Goal: Entertainment & Leisure: Consume media (video, audio)

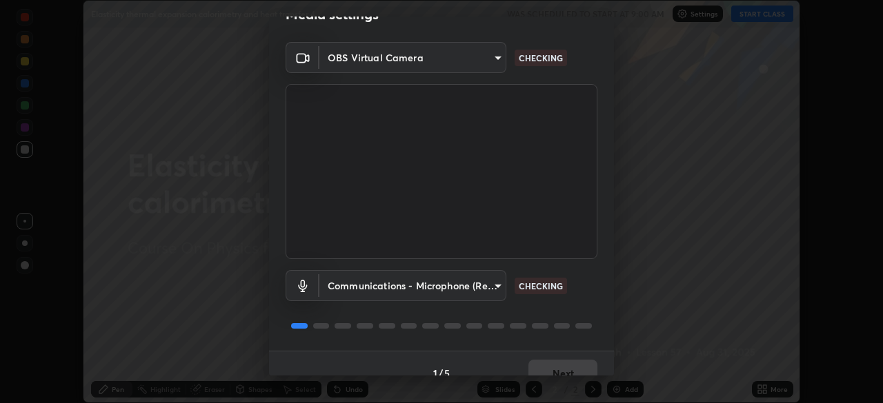
scroll to position [49, 0]
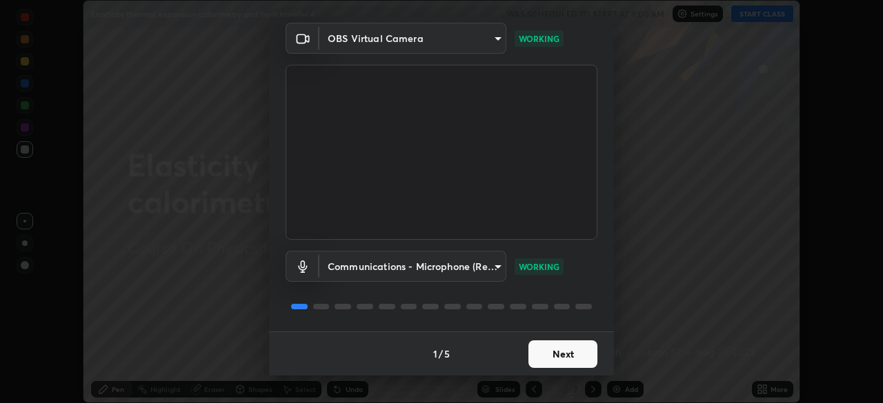
click at [550, 354] on button "Next" at bounding box center [562, 355] width 69 height 28
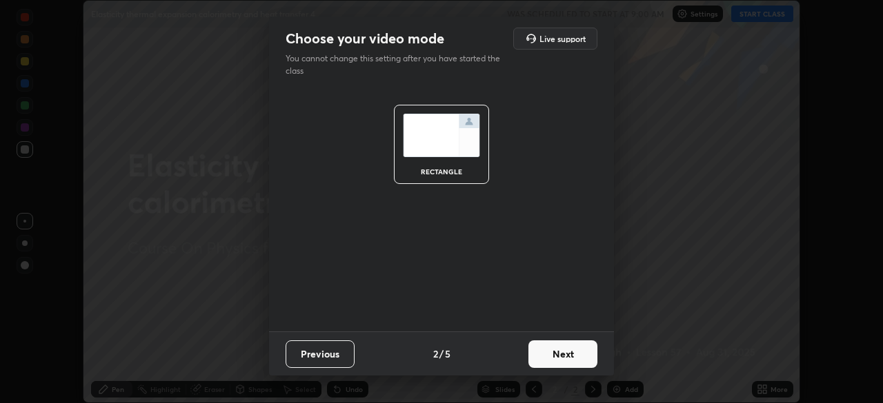
scroll to position [0, 0]
click at [554, 359] on button "Next" at bounding box center [562, 355] width 69 height 28
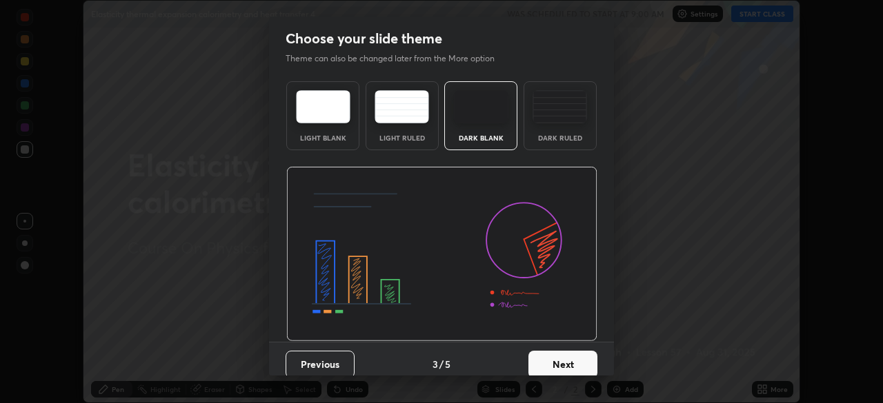
click at [556, 357] on button "Next" at bounding box center [562, 365] width 69 height 28
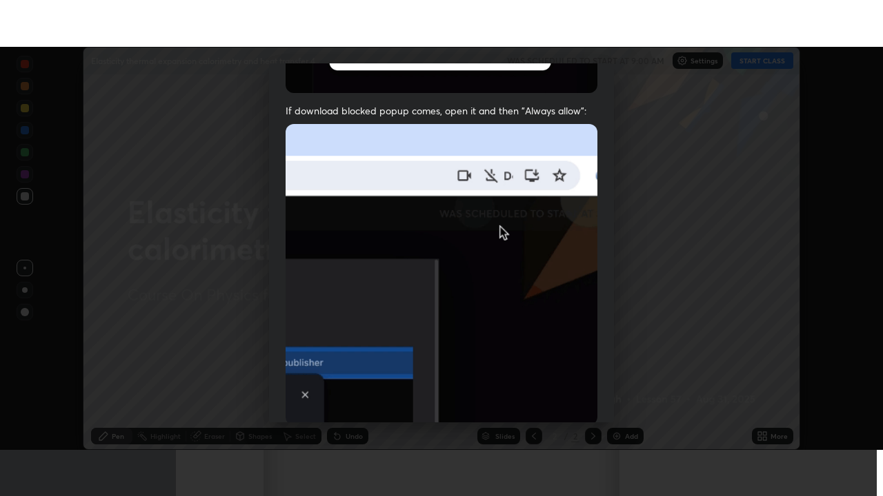
scroll to position [330, 0]
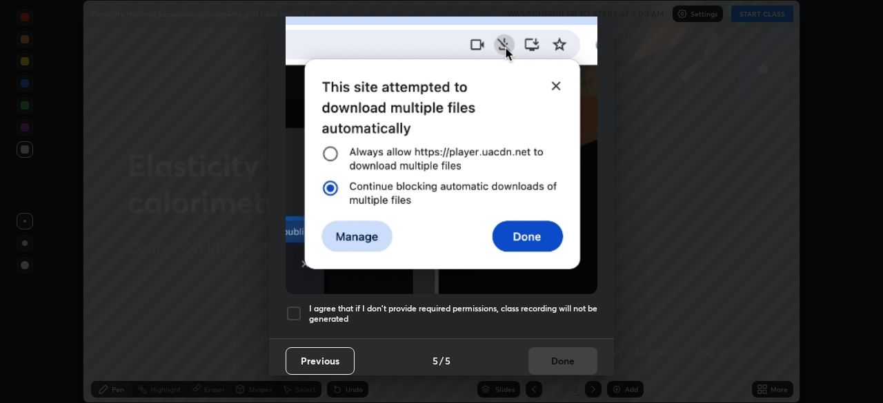
click at [291, 305] on div at bounding box center [293, 313] width 17 height 17
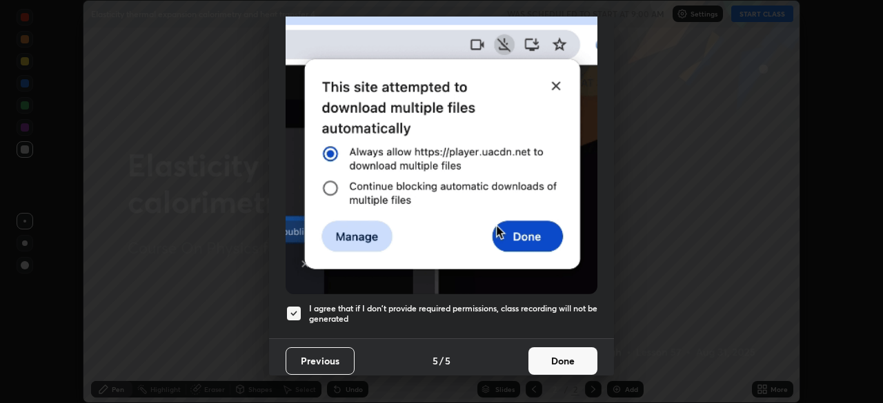
click at [550, 352] on button "Done" at bounding box center [562, 362] width 69 height 28
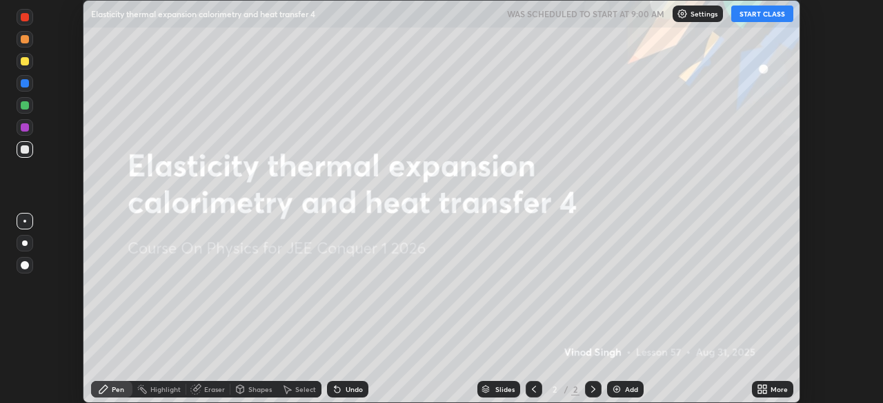
click at [772, 12] on button "START CLASS" at bounding box center [762, 14] width 62 height 17
click at [759, 387] on icon at bounding box center [759, 386] width 3 height 3
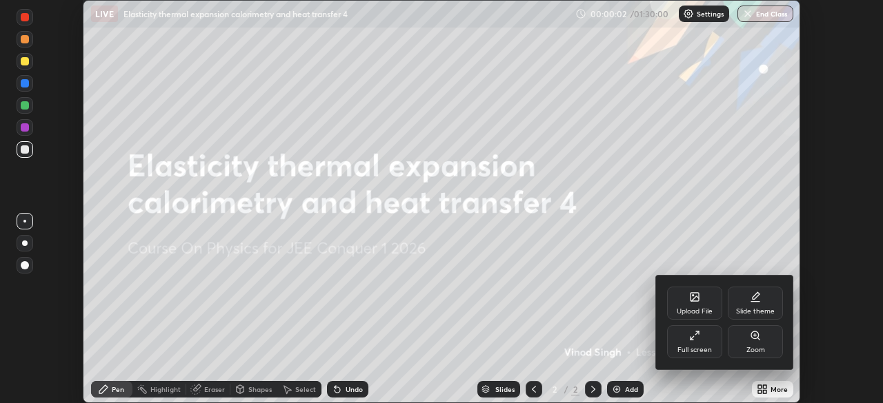
click at [699, 345] on div "Full screen" at bounding box center [694, 341] width 55 height 33
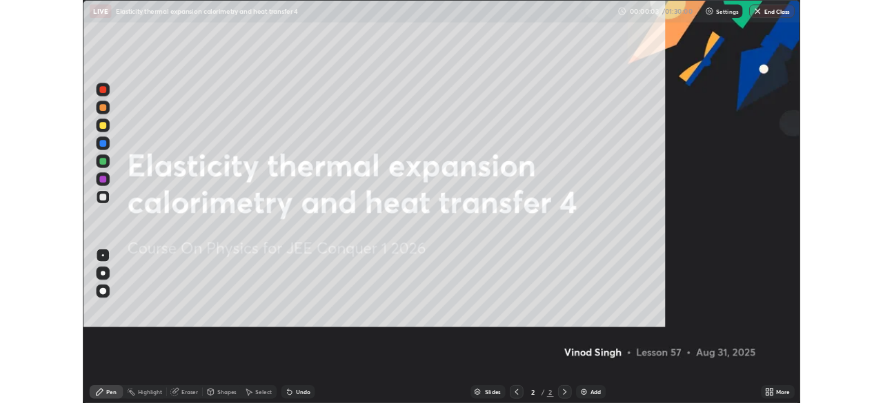
scroll to position [496, 883]
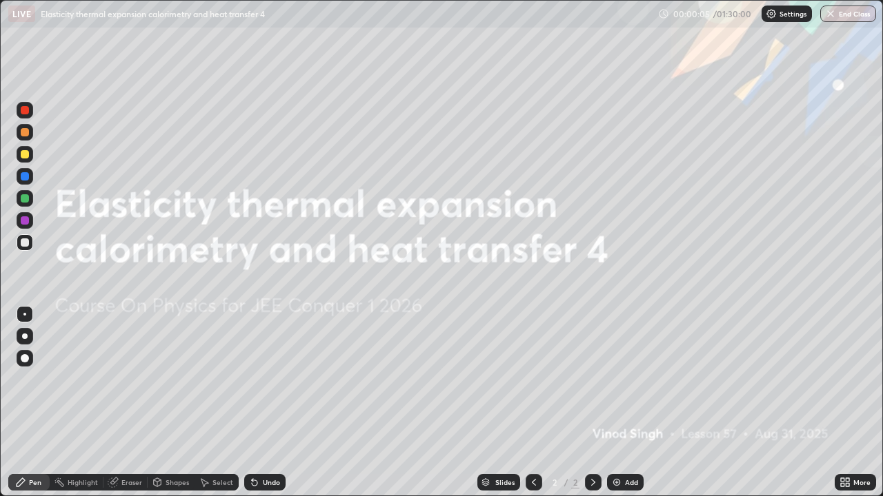
click at [614, 403] on img at bounding box center [616, 482] width 11 height 11
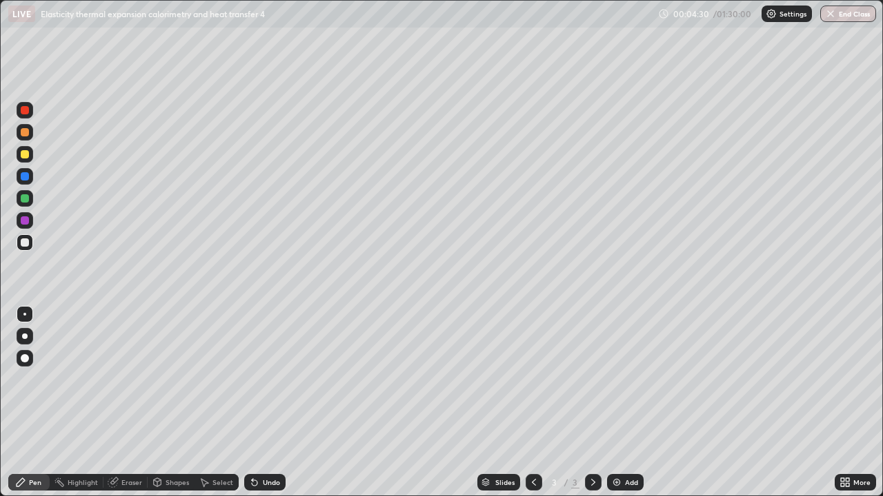
click at [26, 243] on div at bounding box center [25, 243] width 8 height 8
click at [23, 196] on div at bounding box center [25, 198] width 8 height 8
click at [24, 154] on div at bounding box center [25, 154] width 8 height 8
click at [25, 134] on div at bounding box center [25, 132] width 8 height 8
click at [26, 178] on div at bounding box center [25, 176] width 8 height 8
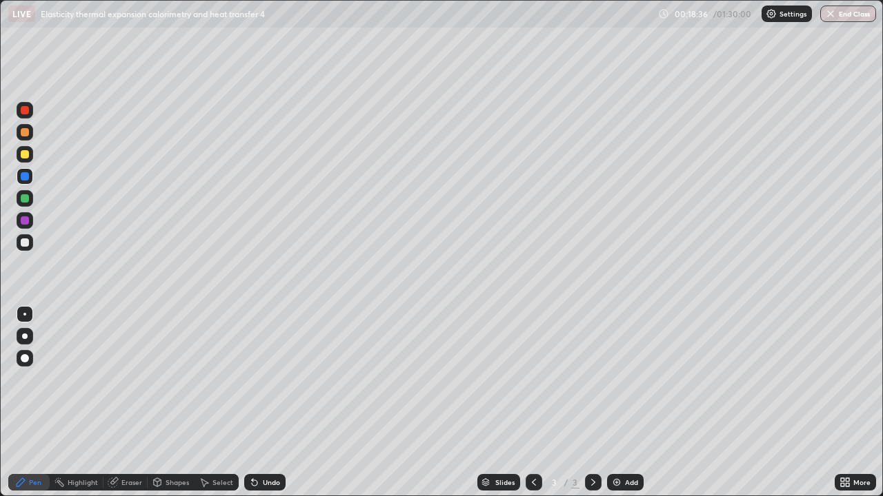
click at [170, 403] on div "Shapes" at bounding box center [176, 482] width 23 height 7
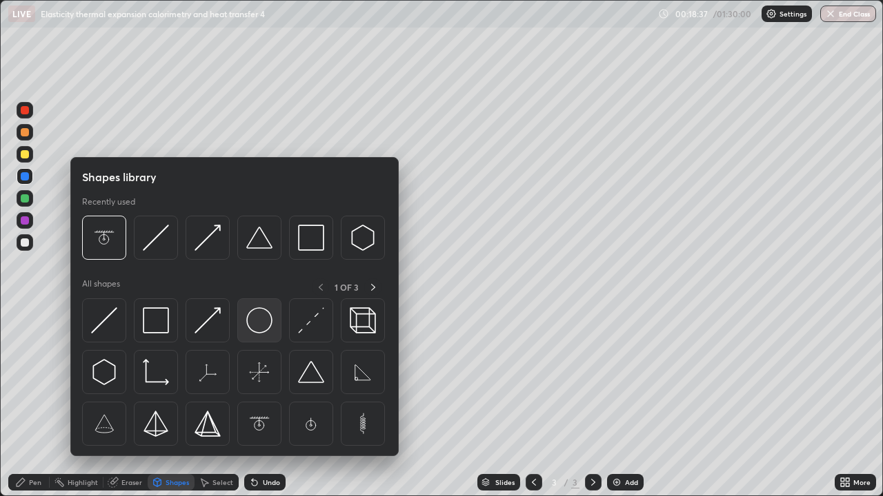
click at [259, 327] on img at bounding box center [259, 321] width 26 height 26
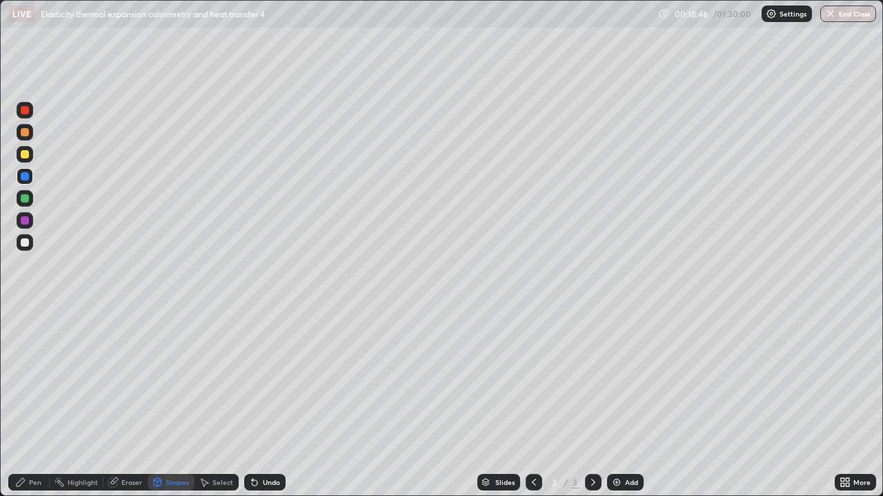
click at [24, 192] on div at bounding box center [25, 198] width 17 height 17
click at [35, 403] on div "Pen" at bounding box center [35, 482] width 12 height 7
click at [19, 178] on div at bounding box center [25, 176] width 17 height 17
click at [27, 132] on div at bounding box center [25, 132] width 8 height 8
click at [616, 403] on img at bounding box center [616, 482] width 11 height 11
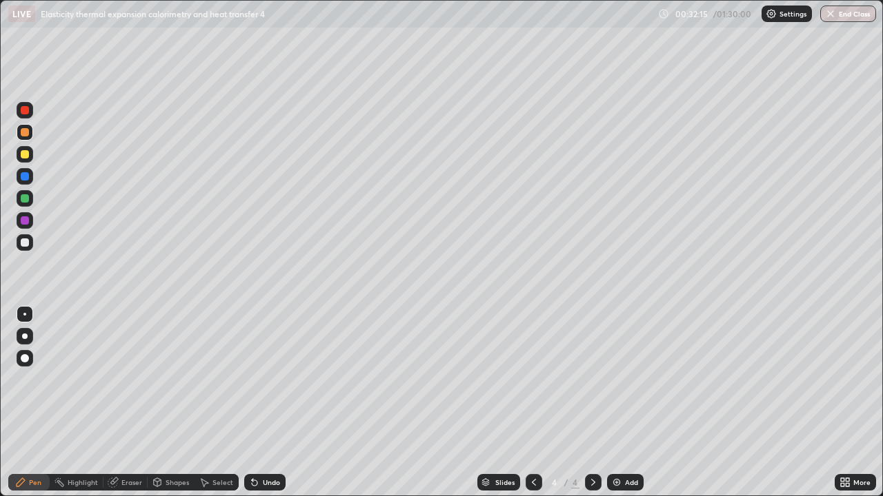
click at [592, 403] on icon at bounding box center [592, 482] width 11 height 11
click at [615, 403] on img at bounding box center [616, 482] width 11 height 11
click at [24, 199] on div at bounding box center [25, 198] width 8 height 8
click at [22, 244] on div at bounding box center [25, 243] width 8 height 8
click at [128, 403] on div "Eraser" at bounding box center [131, 482] width 21 height 7
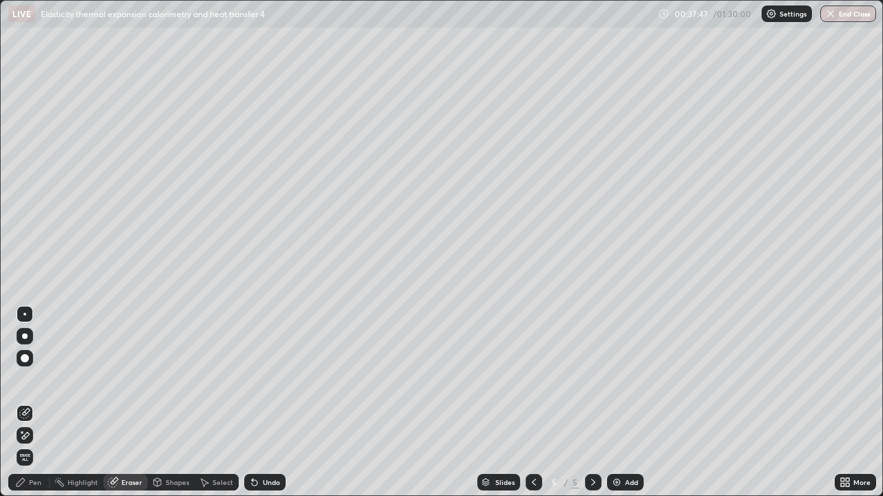
click at [39, 403] on div "Pen" at bounding box center [35, 482] width 12 height 7
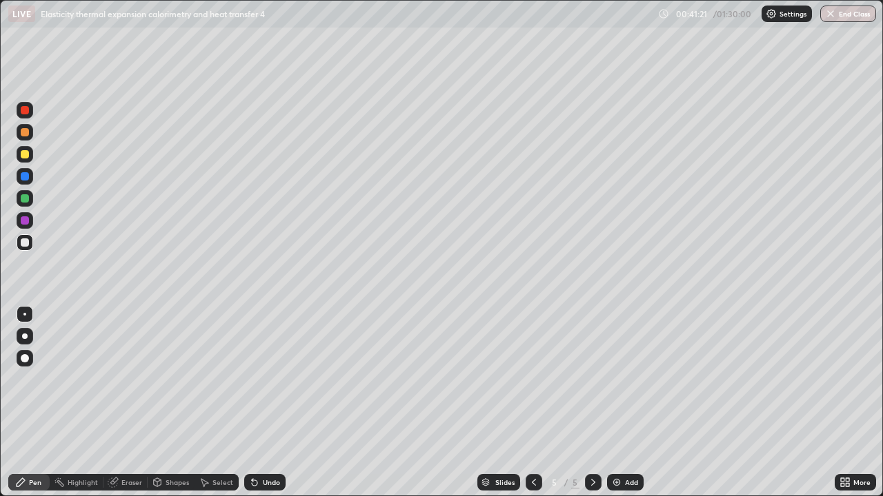
click at [24, 199] on div at bounding box center [25, 198] width 8 height 8
click at [24, 134] on div at bounding box center [25, 132] width 8 height 8
click at [26, 157] on div at bounding box center [25, 154] width 8 height 8
click at [130, 403] on div "Eraser" at bounding box center [131, 482] width 21 height 7
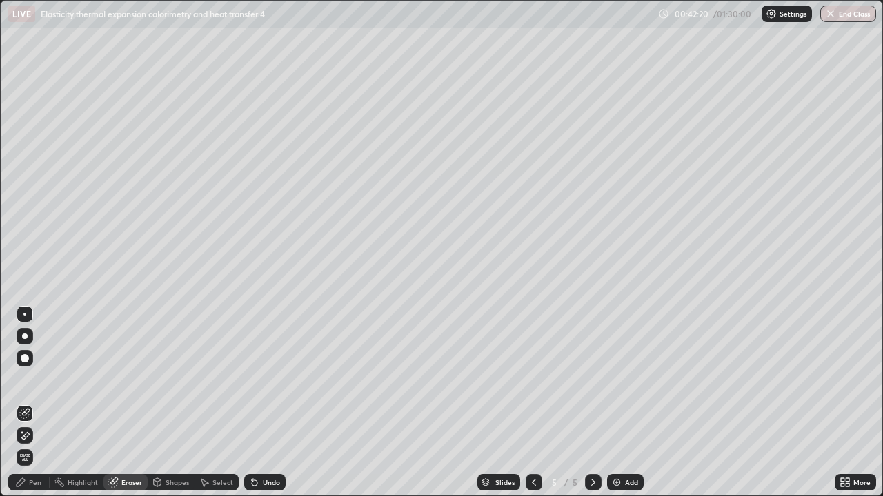
click at [38, 403] on div "Pen" at bounding box center [28, 482] width 41 height 17
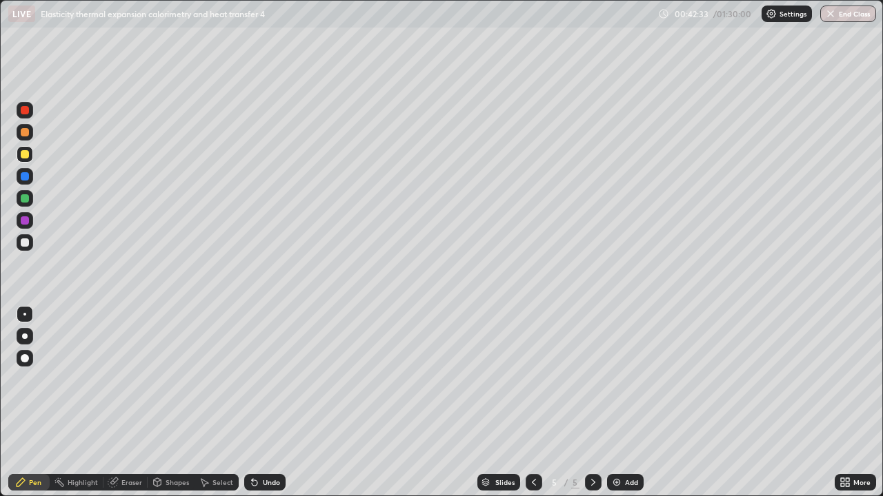
click at [24, 244] on div at bounding box center [25, 243] width 8 height 8
click at [614, 403] on img at bounding box center [616, 482] width 11 height 11
click at [534, 403] on icon at bounding box center [533, 482] width 11 height 11
click at [592, 403] on icon at bounding box center [592, 482] width 11 height 11
click at [532, 403] on icon at bounding box center [533, 482] width 11 height 11
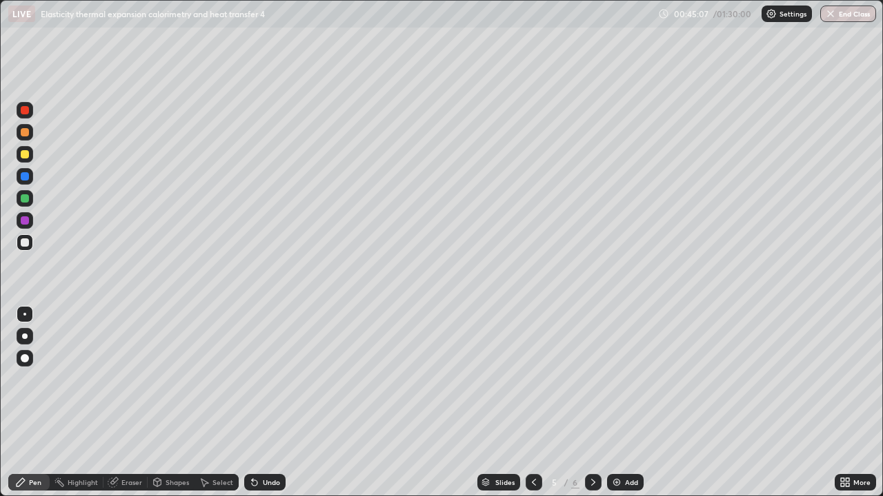
click at [591, 403] on icon at bounding box center [593, 482] width 4 height 7
click at [530, 403] on icon at bounding box center [533, 482] width 11 height 11
click at [592, 403] on icon at bounding box center [593, 482] width 4 height 7
click at [132, 403] on div "Eraser" at bounding box center [125, 482] width 44 height 17
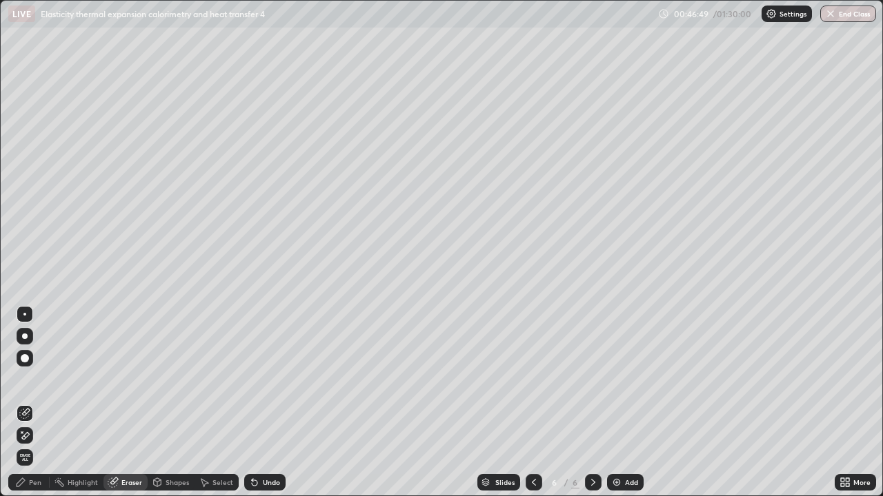
click at [43, 403] on div "Pen" at bounding box center [28, 482] width 41 height 17
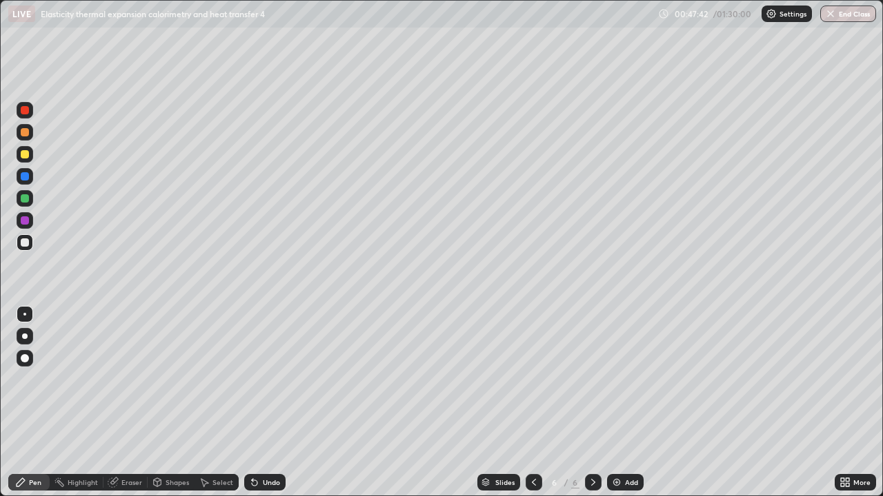
click at [532, 403] on icon at bounding box center [533, 482] width 11 height 11
click at [592, 403] on icon at bounding box center [592, 482] width 11 height 11
click at [532, 403] on icon at bounding box center [533, 482] width 11 height 11
click at [592, 403] on icon at bounding box center [592, 482] width 11 height 11
click at [532, 403] on icon at bounding box center [533, 482] width 11 height 11
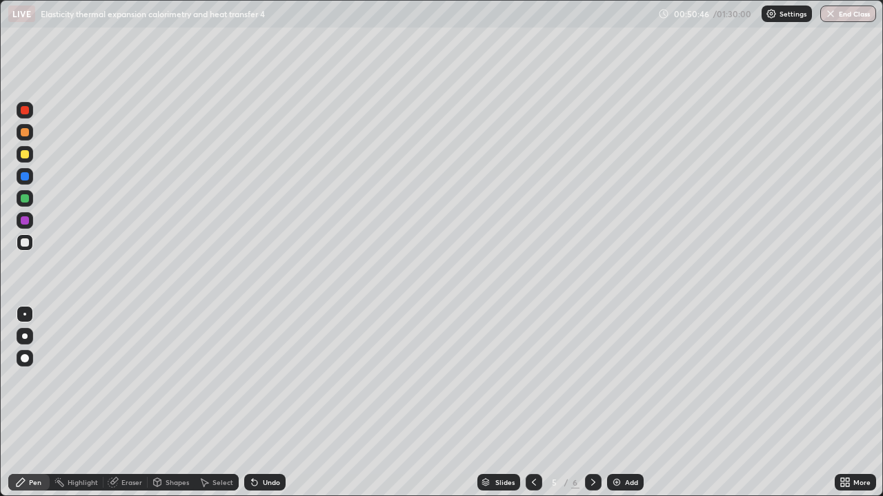
click at [585, 403] on div at bounding box center [593, 482] width 17 height 17
click at [132, 403] on div "Eraser" at bounding box center [131, 482] width 21 height 7
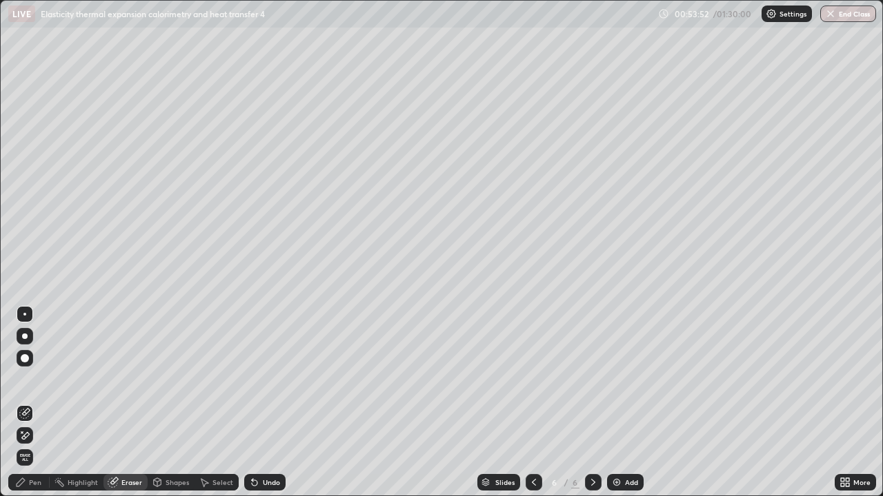
click at [177, 403] on div "Shapes" at bounding box center [176, 482] width 23 height 7
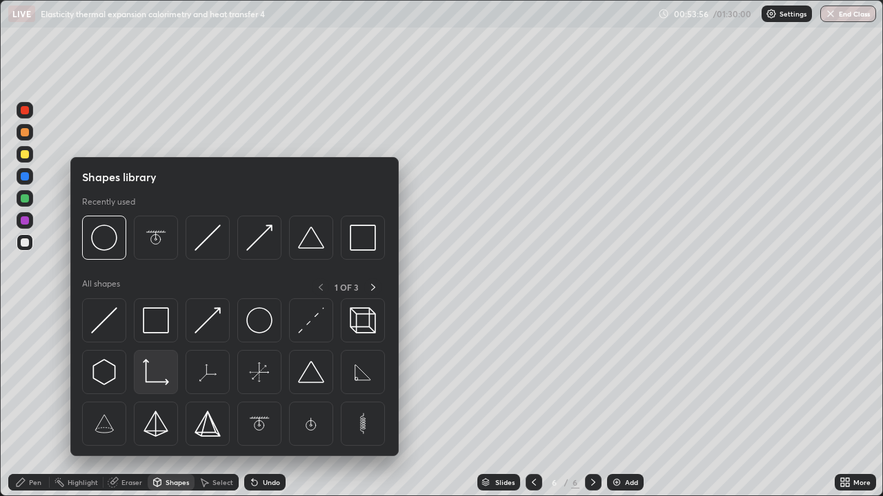
click at [156, 381] on img at bounding box center [156, 372] width 26 height 26
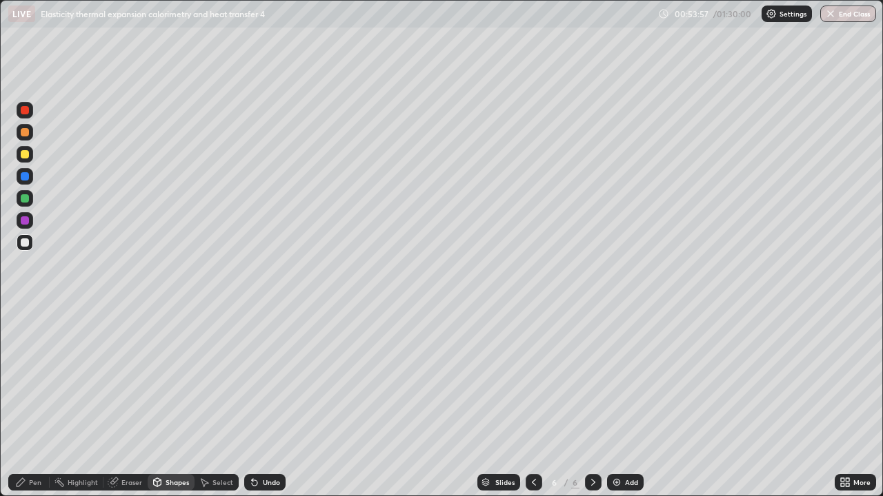
click at [23, 200] on div at bounding box center [25, 198] width 8 height 8
click at [22, 178] on div at bounding box center [25, 176] width 8 height 8
click at [34, 403] on div "Pen" at bounding box center [35, 482] width 12 height 7
click at [590, 403] on icon at bounding box center [592, 482] width 11 height 11
click at [614, 403] on img at bounding box center [616, 482] width 11 height 11
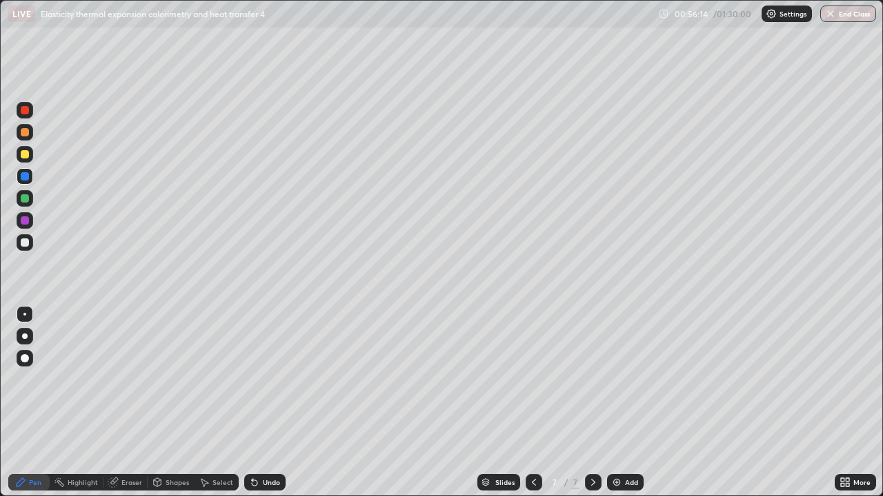
click at [26, 198] on div at bounding box center [25, 198] width 8 height 8
click at [25, 154] on div at bounding box center [25, 154] width 8 height 8
click at [532, 403] on icon at bounding box center [533, 482] width 11 height 11
click at [531, 403] on icon at bounding box center [533, 482] width 11 height 11
click at [590, 403] on div at bounding box center [593, 482] width 17 height 17
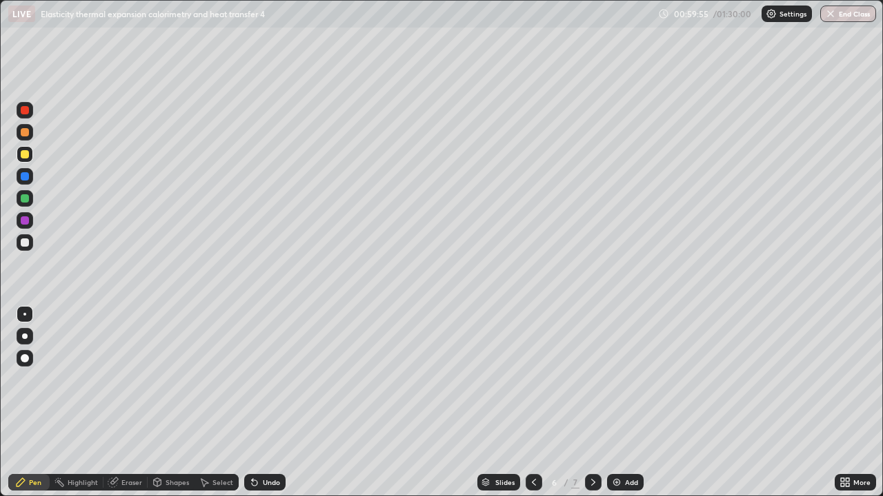
click at [590, 403] on icon at bounding box center [592, 482] width 11 height 11
click at [588, 403] on div at bounding box center [593, 482] width 17 height 17
click at [614, 403] on img at bounding box center [616, 482] width 11 height 11
click at [22, 241] on div at bounding box center [25, 243] width 8 height 8
click at [24, 240] on div at bounding box center [25, 243] width 8 height 8
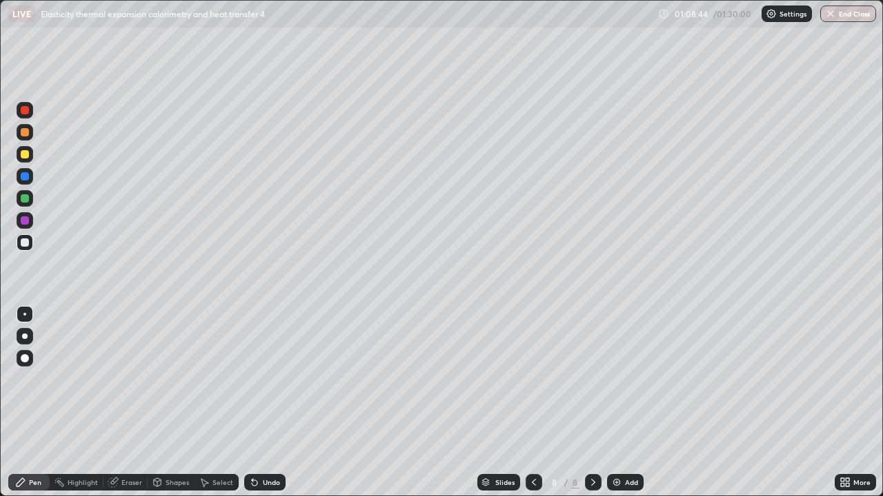
click at [26, 200] on div at bounding box center [25, 198] width 8 height 8
click at [170, 403] on div "Shapes" at bounding box center [176, 482] width 23 height 7
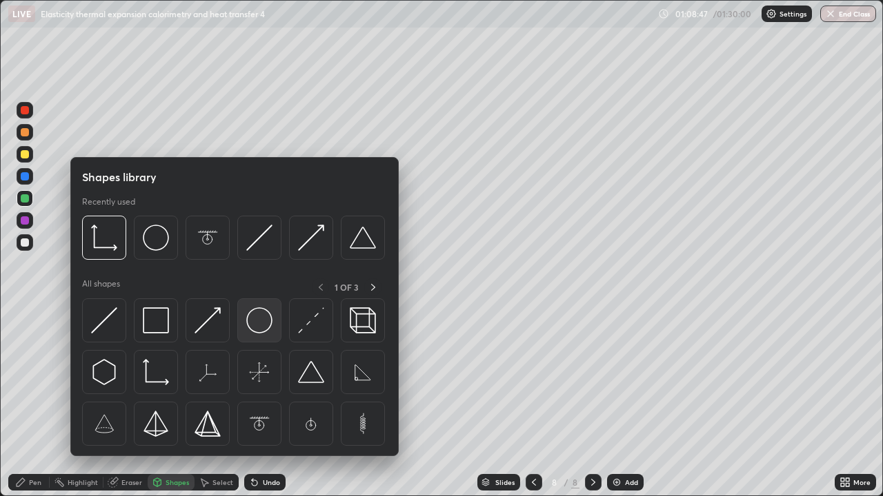
click at [250, 323] on img at bounding box center [259, 321] width 26 height 26
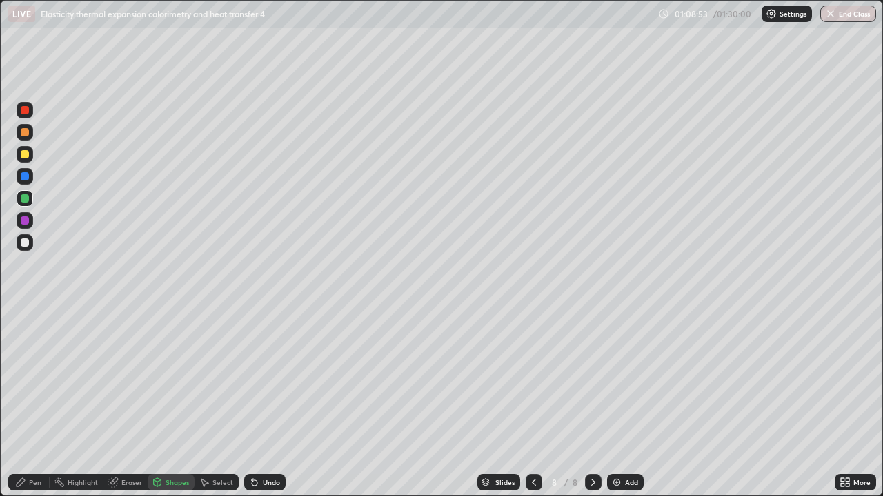
click at [24, 179] on div at bounding box center [25, 176] width 8 height 8
click at [177, 403] on div "Shapes" at bounding box center [176, 482] width 23 height 7
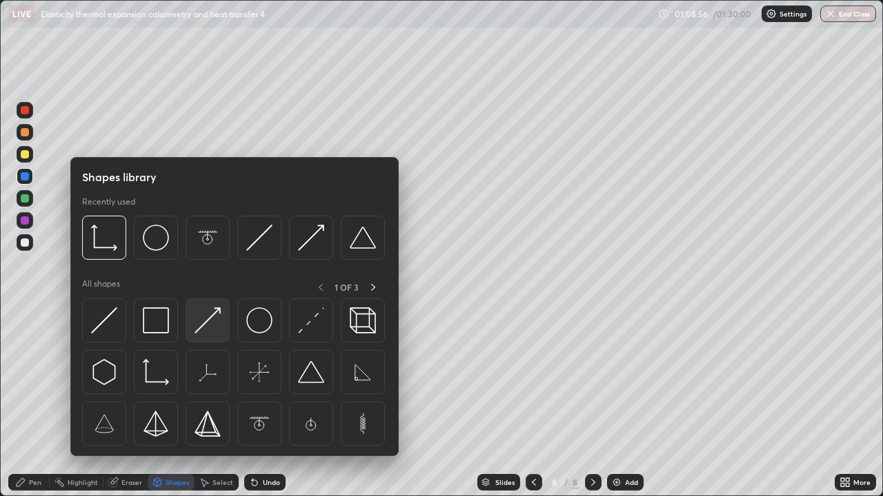
click at [197, 330] on img at bounding box center [207, 321] width 26 height 26
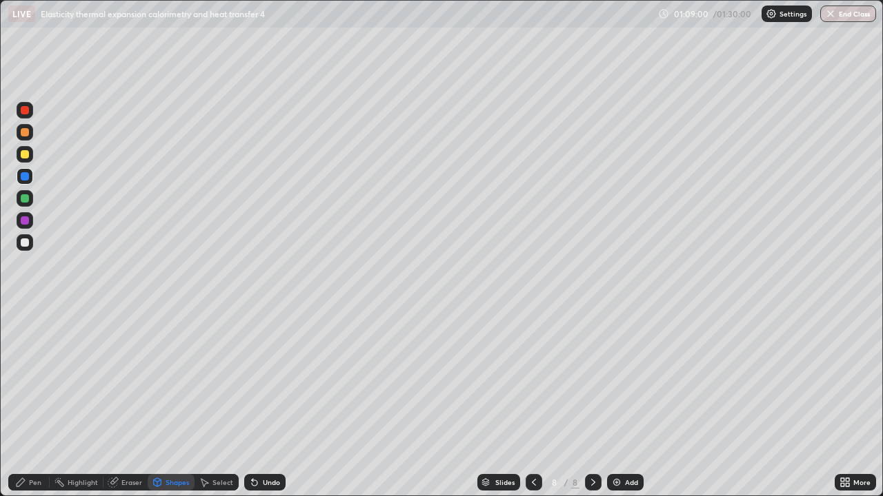
click at [42, 403] on div "Pen" at bounding box center [28, 482] width 41 height 17
click at [131, 403] on div "Eraser" at bounding box center [131, 482] width 21 height 7
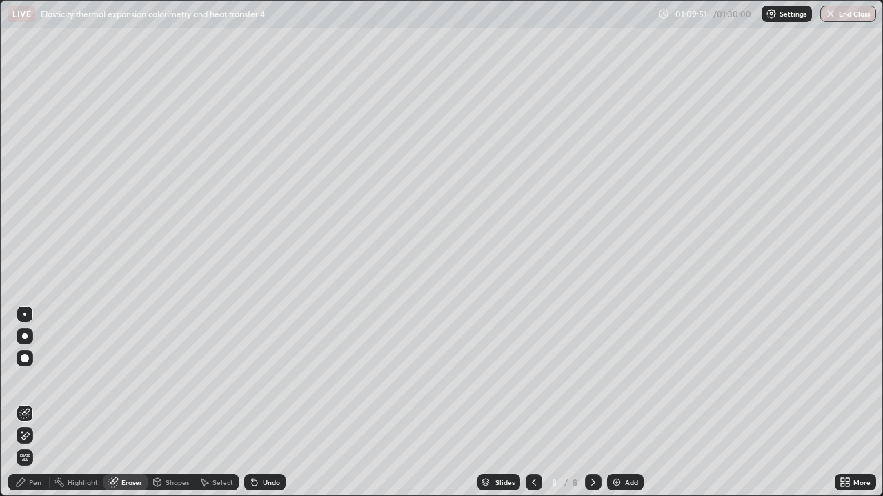
click at [43, 403] on div "Pen" at bounding box center [28, 482] width 41 height 17
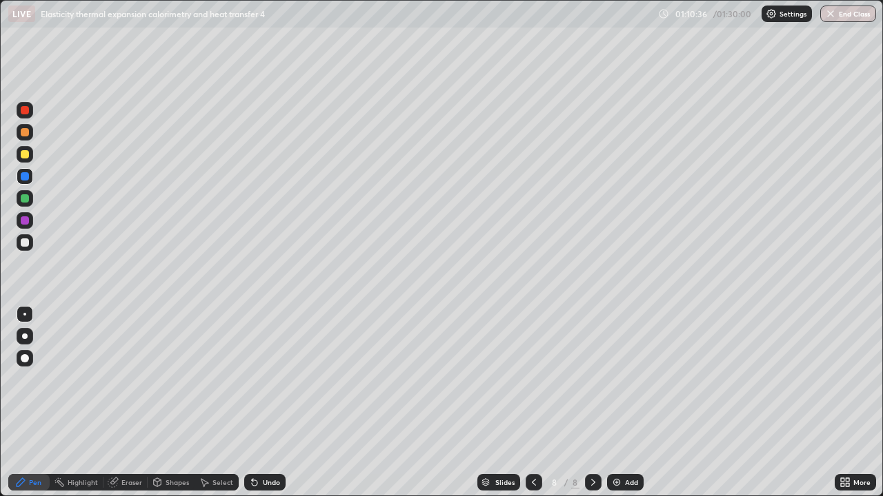
click at [130, 403] on div "Eraser" at bounding box center [131, 482] width 21 height 7
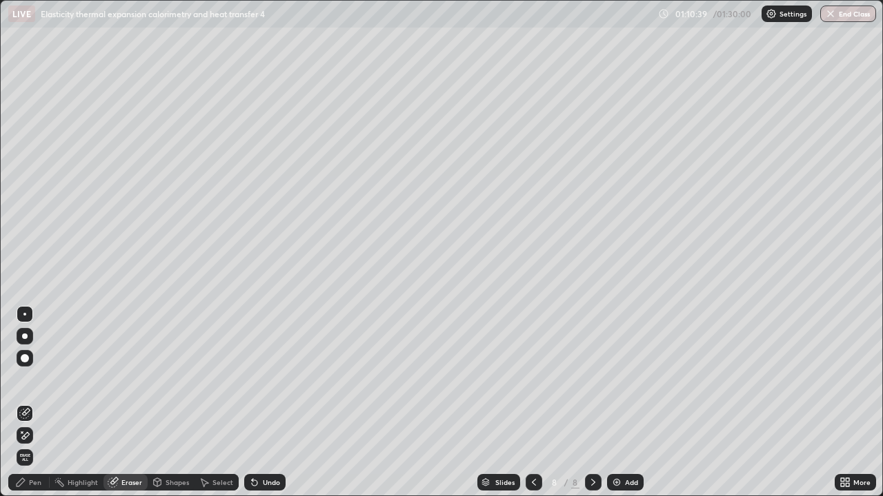
click at [32, 403] on div "Pen" at bounding box center [28, 482] width 41 height 17
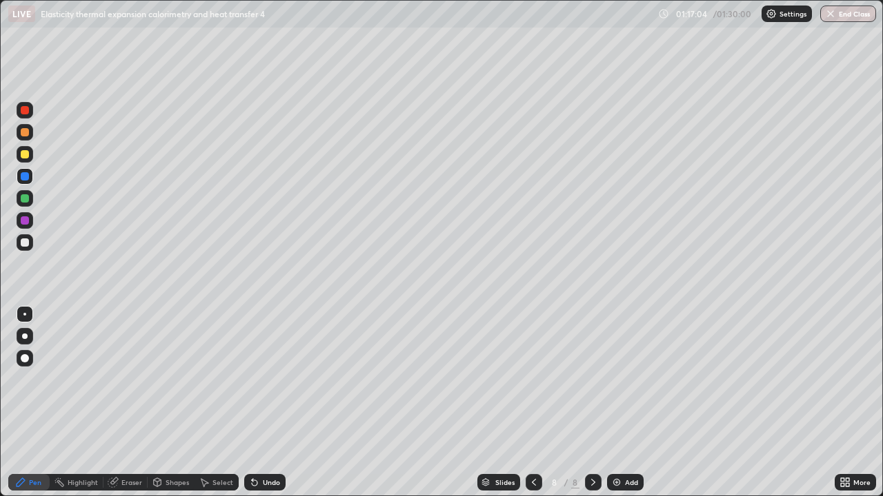
click at [526, 403] on div at bounding box center [533, 482] width 17 height 17
click at [592, 403] on icon at bounding box center [593, 482] width 4 height 7
click at [590, 403] on icon at bounding box center [592, 482] width 11 height 11
click at [612, 403] on img at bounding box center [616, 482] width 11 height 11
click at [23, 245] on div at bounding box center [25, 243] width 8 height 8
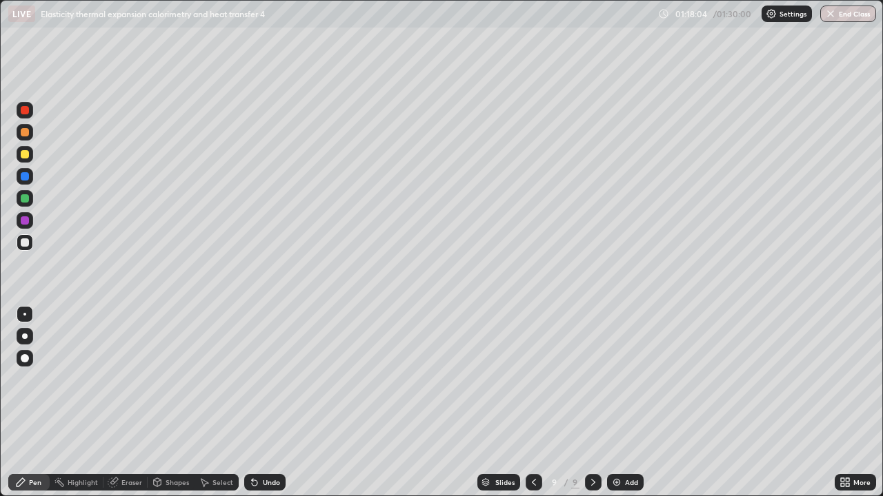
click at [130, 403] on div "Eraser" at bounding box center [131, 482] width 21 height 7
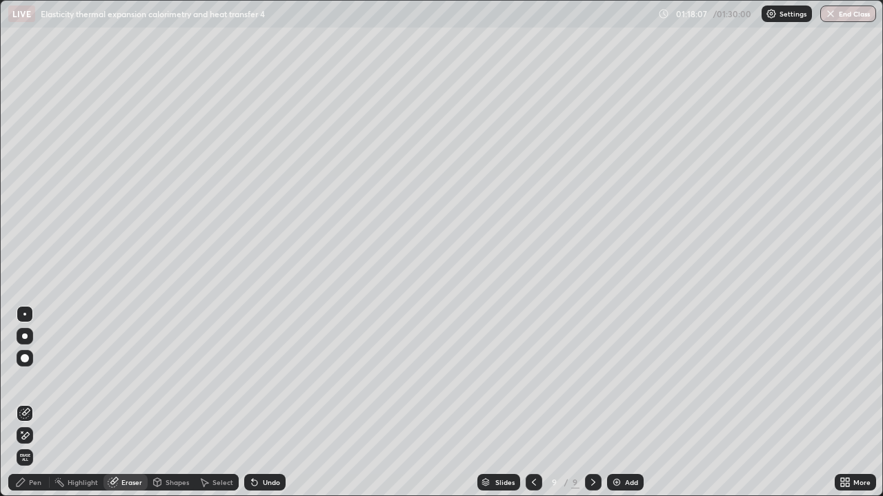
click at [39, 403] on div "Pen" at bounding box center [28, 482] width 41 height 17
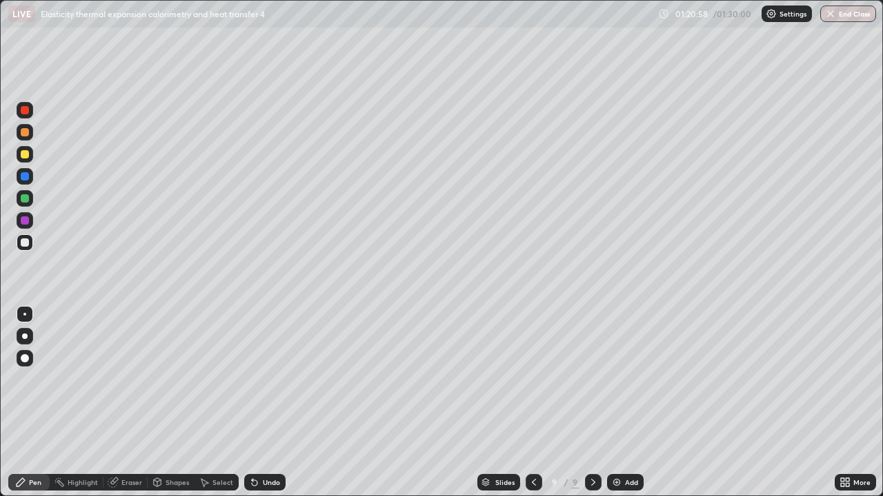
click at [830, 15] on img "button" at bounding box center [830, 13] width 11 height 11
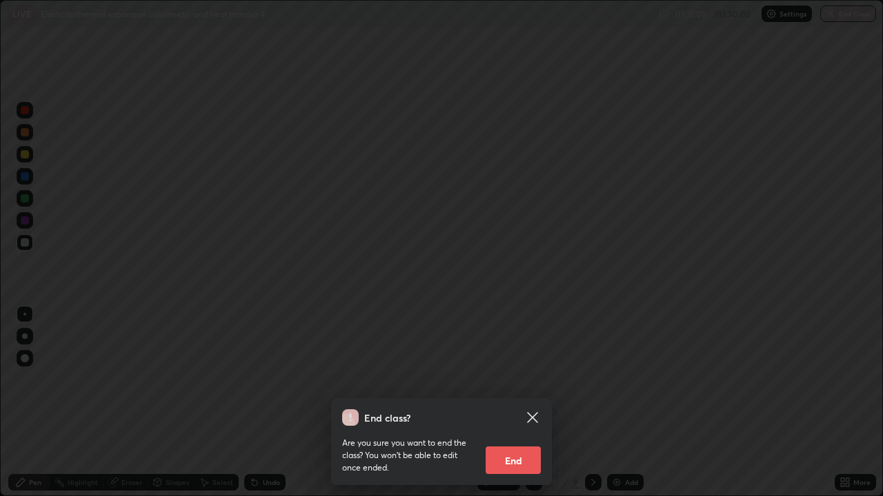
click at [516, 403] on button "End" at bounding box center [512, 461] width 55 height 28
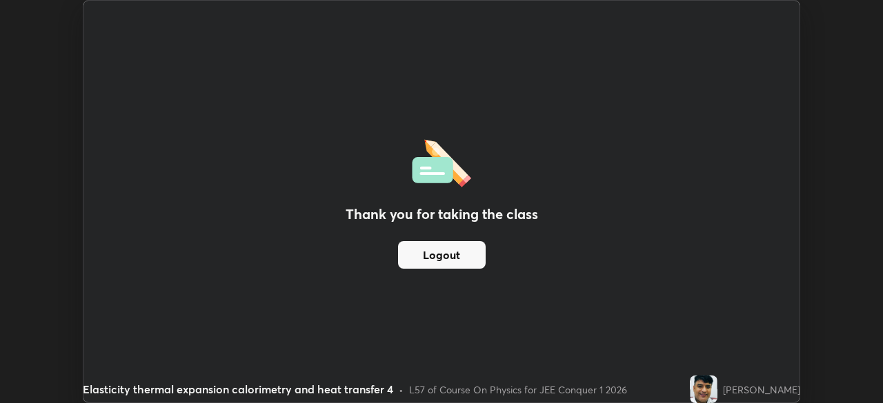
scroll to position [68551, 68072]
